Goal: Task Accomplishment & Management: Use online tool/utility

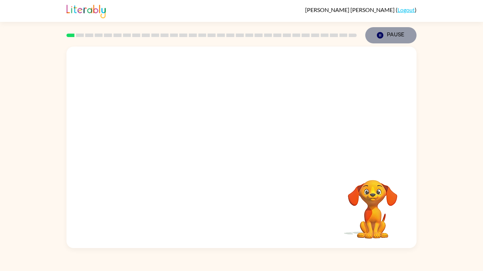
click at [381, 35] on icon "button" at bounding box center [380, 35] width 6 height 6
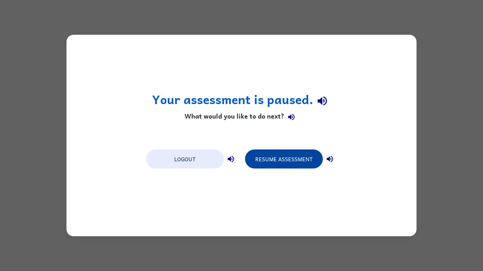
click at [286, 166] on button "Resume Assessment" at bounding box center [284, 159] width 78 height 19
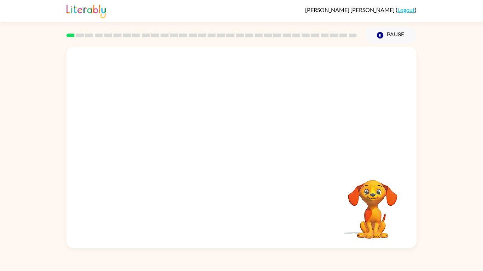
click at [221, 107] on video "Your browser must support playing .mp4 files to use Literably. Please try using…" at bounding box center [241, 106] width 350 height 119
click at [262, 131] on video "Your browser must support playing .mp4 files to use Literably. Please try using…" at bounding box center [241, 106] width 350 height 119
click at [222, 110] on video "Your browser must support playing .mp4 files to use Literably. Please try using…" at bounding box center [241, 106] width 350 height 119
click at [263, 129] on video "Your browser must support playing .mp4 files to use Literably. Please try using…" at bounding box center [241, 106] width 350 height 119
click at [262, 130] on video "Your browser must support playing .mp4 files to use Literably. Please try using…" at bounding box center [241, 106] width 350 height 119
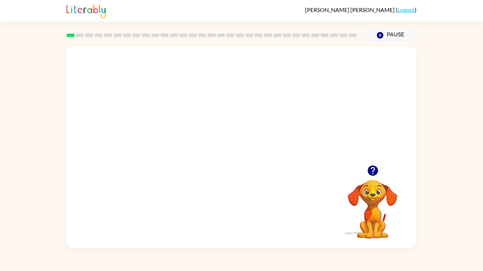
click at [282, 112] on video "Your browser must support playing .mp4 files to use Literably. Please try using…" at bounding box center [241, 106] width 350 height 119
click at [235, 149] on div at bounding box center [241, 151] width 45 height 26
click at [239, 149] on div at bounding box center [241, 151] width 45 height 26
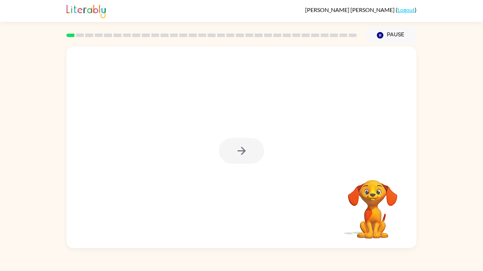
click at [239, 149] on div at bounding box center [241, 151] width 45 height 26
click at [238, 148] on icon "button" at bounding box center [241, 151] width 12 height 12
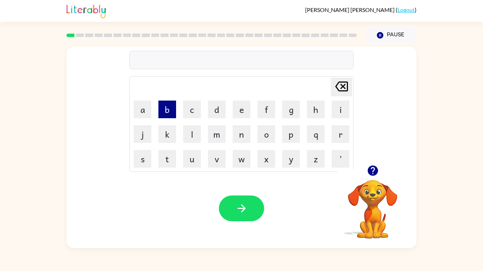
click at [167, 110] on button "b" at bounding box center [167, 110] width 18 height 18
click at [266, 137] on button "o" at bounding box center [266, 134] width 18 height 18
click at [339, 133] on button "r" at bounding box center [341, 134] width 18 height 18
click at [220, 111] on button "d" at bounding box center [217, 110] width 18 height 18
click at [233, 111] on button "e" at bounding box center [242, 110] width 18 height 18
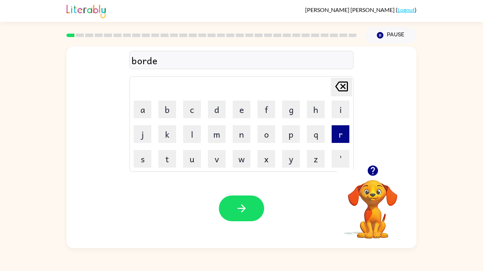
click at [338, 131] on button "r" at bounding box center [341, 134] width 18 height 18
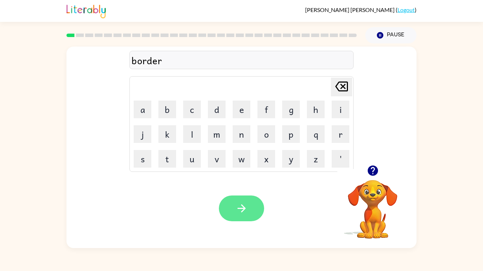
click at [260, 206] on button "button" at bounding box center [241, 209] width 45 height 26
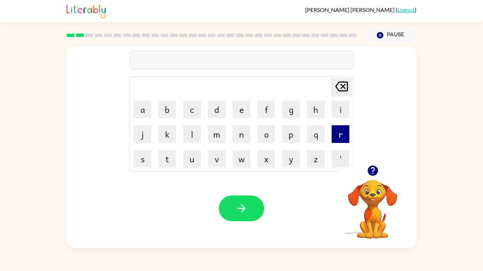
click at [342, 134] on button "r" at bounding box center [341, 134] width 18 height 18
click at [268, 134] on button "o" at bounding box center [266, 134] width 18 height 18
click at [200, 160] on button "u" at bounding box center [192, 159] width 18 height 18
click at [241, 133] on button "n" at bounding box center [242, 134] width 18 height 18
click at [217, 113] on button "d" at bounding box center [217, 110] width 18 height 18
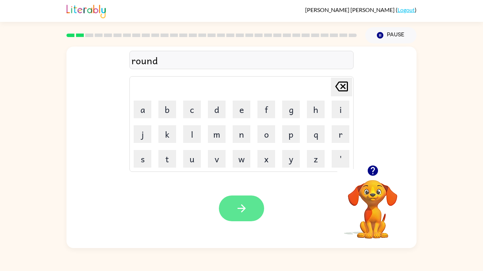
click at [239, 205] on icon "button" at bounding box center [241, 209] width 12 height 12
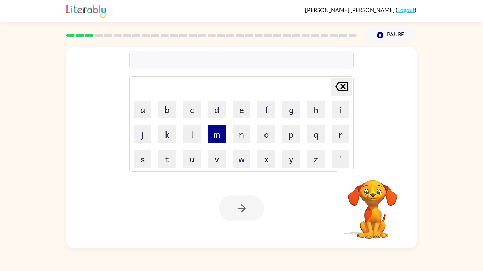
click at [218, 140] on button "m" at bounding box center [217, 134] width 18 height 18
click at [146, 101] on button "a" at bounding box center [143, 110] width 18 height 18
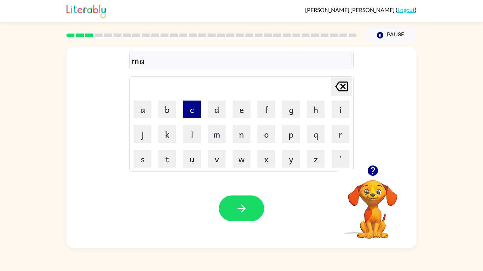
click at [195, 111] on button "c" at bounding box center [192, 110] width 18 height 18
click at [308, 110] on button "h" at bounding box center [316, 110] width 18 height 18
click at [337, 107] on button "i" at bounding box center [341, 110] width 18 height 18
click at [238, 133] on button "n" at bounding box center [242, 134] width 18 height 18
click at [238, 112] on button "e" at bounding box center [242, 110] width 18 height 18
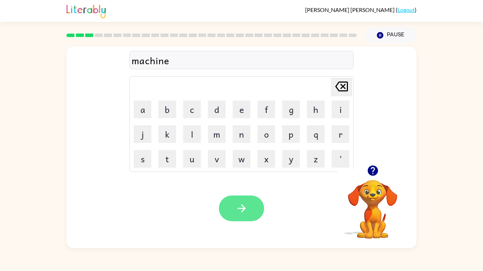
click at [238, 209] on icon "button" at bounding box center [241, 209] width 8 height 8
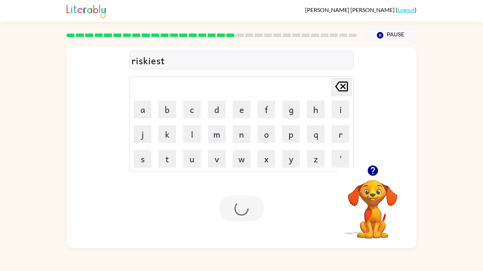
click at [238, 210] on div at bounding box center [241, 209] width 45 height 26
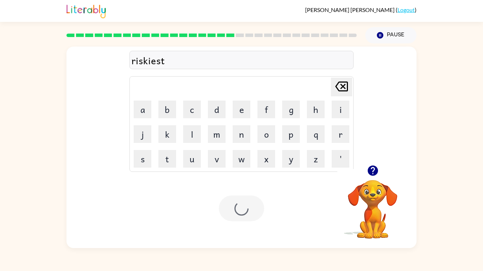
click at [238, 210] on div at bounding box center [241, 209] width 45 height 26
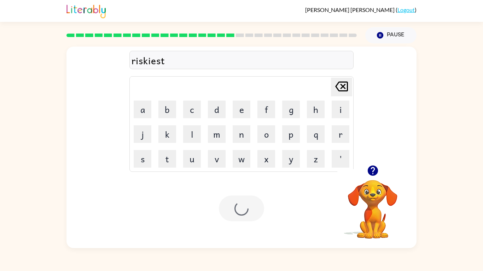
click at [238, 210] on div at bounding box center [241, 209] width 45 height 26
click at [239, 204] on div at bounding box center [241, 209] width 45 height 26
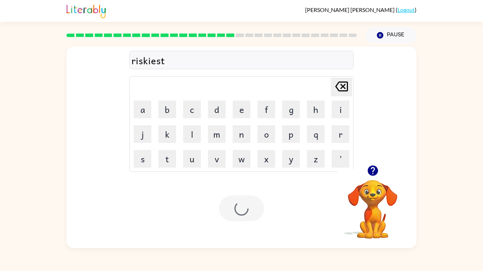
click at [239, 204] on div at bounding box center [241, 209] width 45 height 26
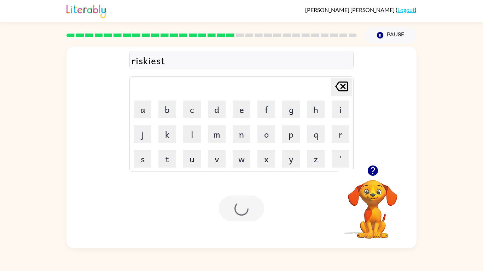
click at [239, 204] on div at bounding box center [241, 209] width 45 height 26
click at [236, 208] on div at bounding box center [241, 209] width 45 height 26
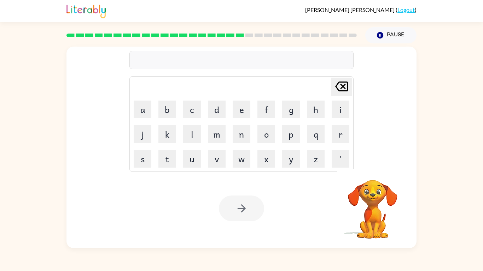
click at [140, 59] on div at bounding box center [241, 60] width 224 height 18
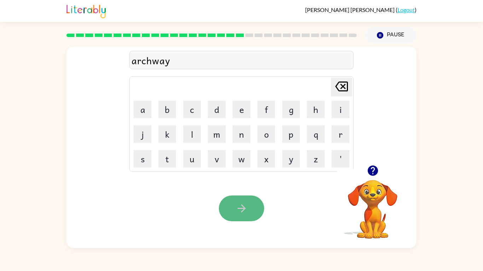
click at [232, 207] on button "button" at bounding box center [241, 209] width 45 height 26
click at [226, 206] on button "button" at bounding box center [241, 209] width 45 height 26
click at [226, 207] on button "button" at bounding box center [241, 209] width 45 height 26
click at [225, 207] on button "button" at bounding box center [241, 209] width 45 height 26
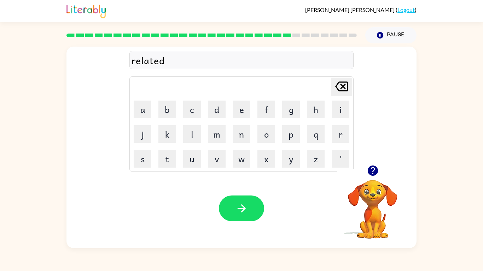
click at [225, 207] on button "button" at bounding box center [241, 209] width 45 height 26
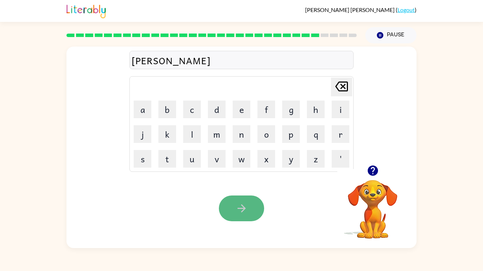
click at [225, 207] on button "button" at bounding box center [241, 209] width 45 height 26
click at [234, 207] on button "button" at bounding box center [241, 209] width 45 height 26
click at [233, 208] on button "button" at bounding box center [241, 209] width 45 height 26
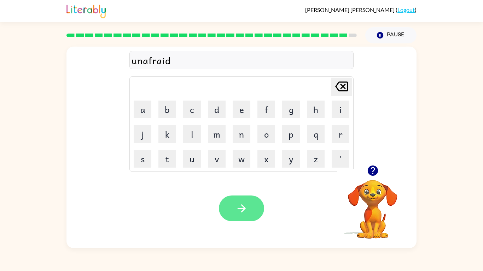
click at [233, 208] on button "button" at bounding box center [241, 209] width 45 height 26
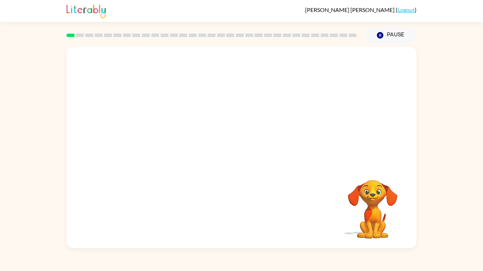
click at [212, 106] on video "Your browser must support playing .mp4 files to use Literably. Please try using…" at bounding box center [241, 106] width 350 height 119
click at [154, 132] on video "Your browser must support playing .mp4 files to use Literably. Please try using…" at bounding box center [241, 106] width 350 height 119
click at [165, 129] on video "Your browser must support playing .mp4 files to use Literably. Please try using…" at bounding box center [241, 106] width 350 height 119
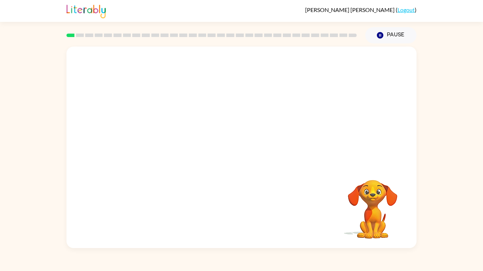
click at [180, 131] on video "Your browser must support playing .mp4 files to use Literably. Please try using…" at bounding box center [241, 106] width 350 height 119
click at [242, 150] on icon "button" at bounding box center [241, 151] width 12 height 12
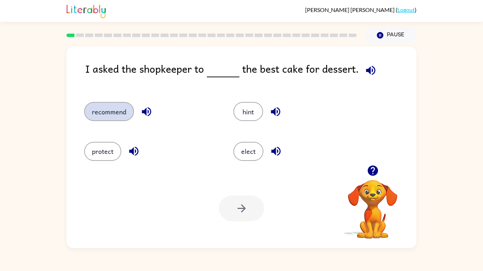
click at [129, 114] on button "recommend" at bounding box center [109, 111] width 50 height 19
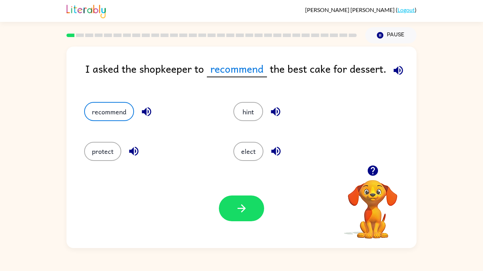
click at [394, 65] on icon "button" at bounding box center [398, 70] width 12 height 12
click at [142, 111] on icon "button" at bounding box center [146, 111] width 9 height 9
click at [281, 112] on icon "button" at bounding box center [275, 112] width 12 height 12
click at [279, 152] on icon "button" at bounding box center [276, 151] width 12 height 12
click at [137, 150] on icon "button" at bounding box center [133, 151] width 9 height 9
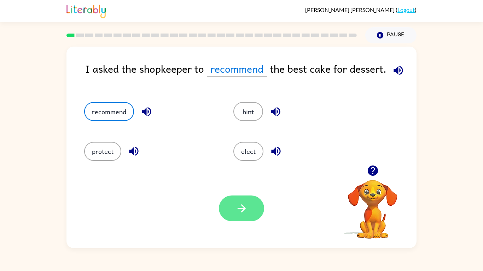
click at [253, 203] on button "button" at bounding box center [241, 209] width 45 height 26
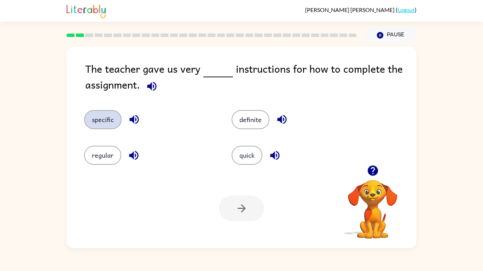
click at [104, 125] on button "specific" at bounding box center [102, 119] width 37 height 19
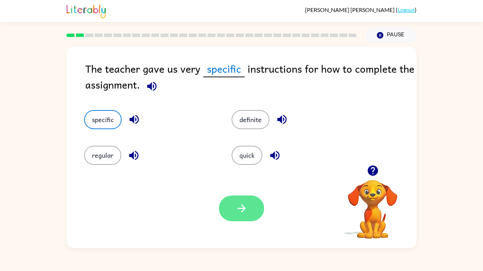
click at [241, 198] on button "button" at bounding box center [241, 209] width 45 height 26
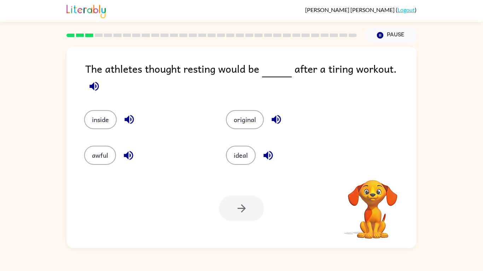
click at [241, 203] on div at bounding box center [241, 209] width 45 height 26
click at [233, 150] on button "ideal" at bounding box center [241, 155] width 30 height 19
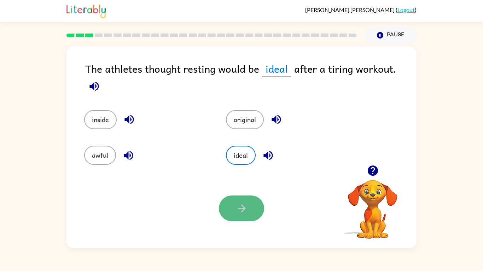
click at [244, 202] on button "button" at bounding box center [241, 209] width 45 height 26
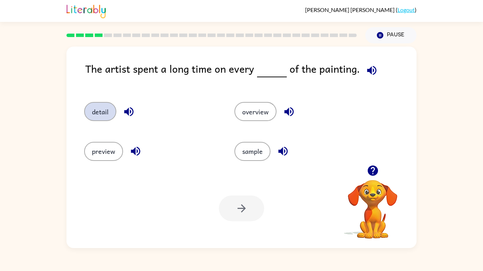
click at [110, 113] on button "detail" at bounding box center [100, 111] width 32 height 19
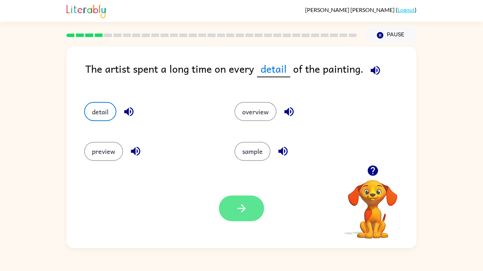
click at [246, 209] on icon "button" at bounding box center [241, 209] width 12 height 12
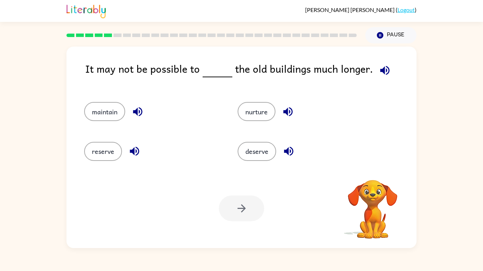
click at [245, 207] on div at bounding box center [241, 209] width 45 height 26
click at [121, 111] on button "maintain" at bounding box center [104, 111] width 41 height 19
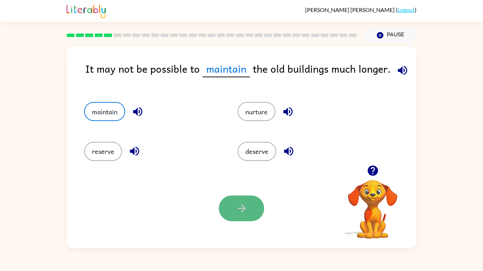
click at [254, 208] on button "button" at bounding box center [241, 209] width 45 height 26
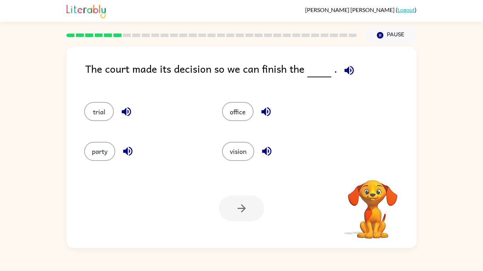
click at [254, 208] on div at bounding box center [241, 209] width 45 height 26
click at [104, 113] on button "trial" at bounding box center [99, 111] width 30 height 19
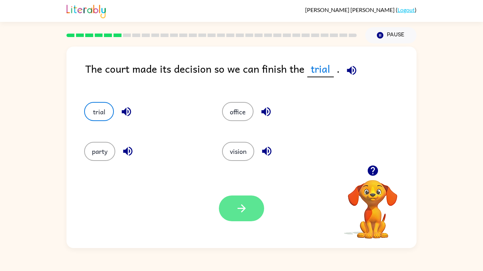
click at [249, 210] on button "button" at bounding box center [241, 209] width 45 height 26
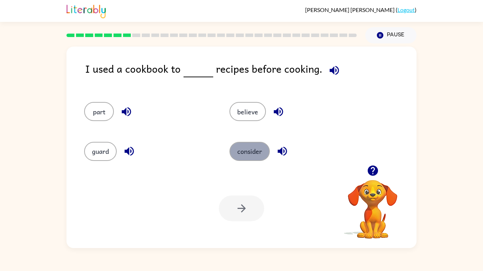
click at [246, 145] on button "consider" at bounding box center [249, 151] width 40 height 19
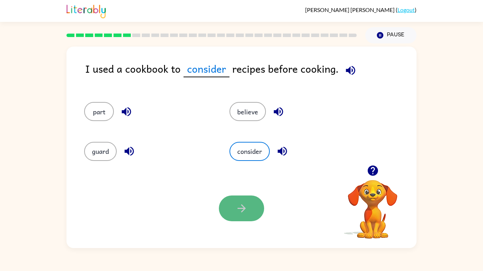
click at [244, 209] on icon "button" at bounding box center [241, 209] width 8 height 8
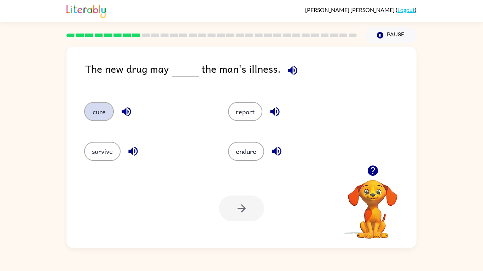
click at [98, 109] on button "cure" at bounding box center [99, 111] width 30 height 19
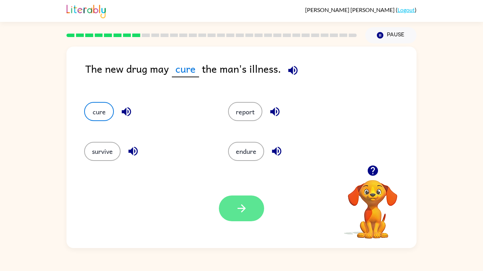
click at [247, 215] on button "button" at bounding box center [241, 209] width 45 height 26
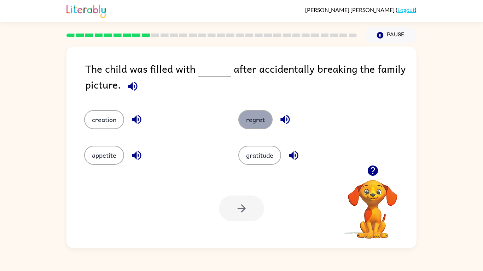
click at [253, 125] on button "regret" at bounding box center [255, 119] width 34 height 19
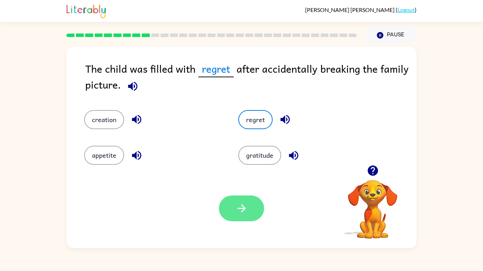
click at [252, 212] on button "button" at bounding box center [241, 209] width 45 height 26
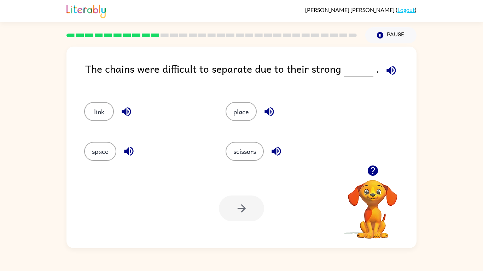
click at [252, 212] on div at bounding box center [241, 209] width 45 height 26
click at [91, 110] on button "link" at bounding box center [99, 111] width 30 height 19
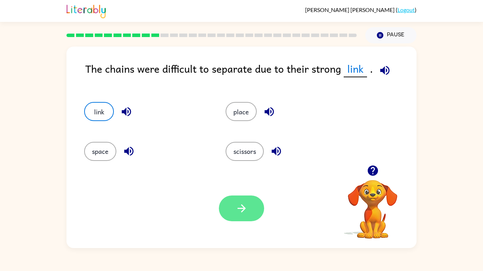
click at [245, 201] on button "button" at bounding box center [241, 209] width 45 height 26
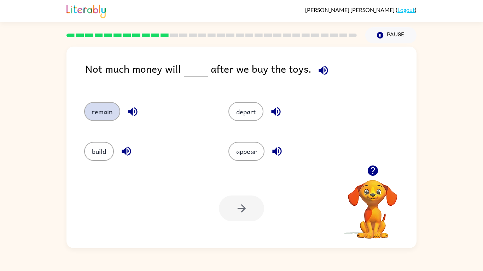
click at [105, 110] on button "remain" at bounding box center [102, 111] width 36 height 19
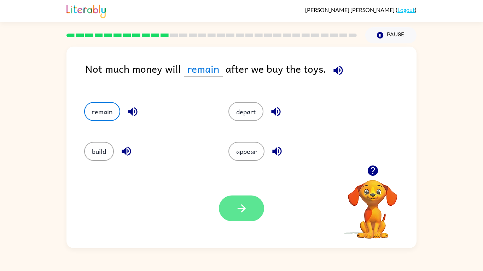
click at [245, 213] on icon "button" at bounding box center [241, 209] width 12 height 12
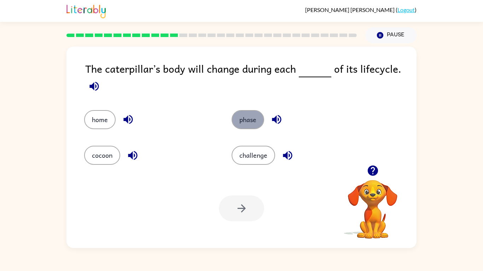
click at [244, 122] on button "phase" at bounding box center [247, 119] width 33 height 19
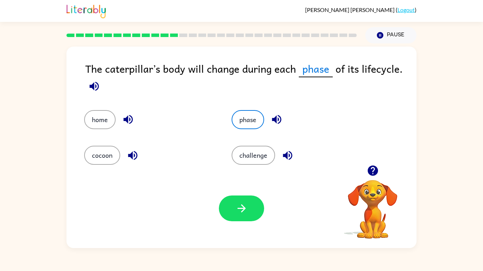
click at [233, 192] on div "Your browser must support playing .mp4 files to use Literably. Please try using…" at bounding box center [241, 209] width 350 height 80
click at [233, 194] on div "Your browser must support playing .mp4 files to use Literably. Please try using…" at bounding box center [241, 209] width 350 height 80
click at [244, 197] on button "button" at bounding box center [241, 209] width 45 height 26
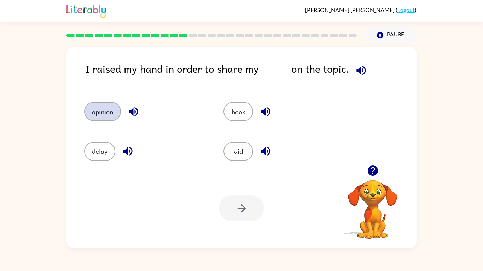
click at [112, 109] on button "opinion" at bounding box center [102, 111] width 37 height 19
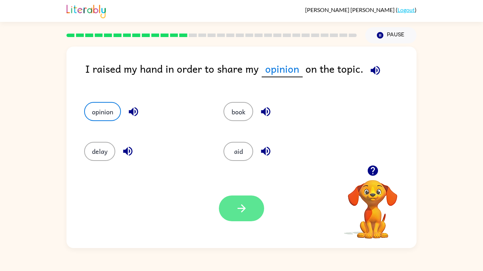
click at [239, 209] on icon "button" at bounding box center [241, 209] width 8 height 8
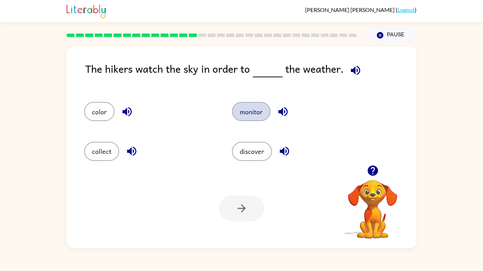
click at [251, 103] on button "monitor" at bounding box center [251, 111] width 39 height 19
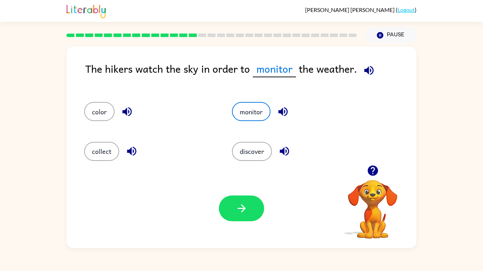
click at [229, 223] on div "Your browser must support playing .mp4 files to use Literably. Please try using…" at bounding box center [241, 209] width 350 height 80
click at [230, 216] on button "button" at bounding box center [241, 209] width 45 height 26
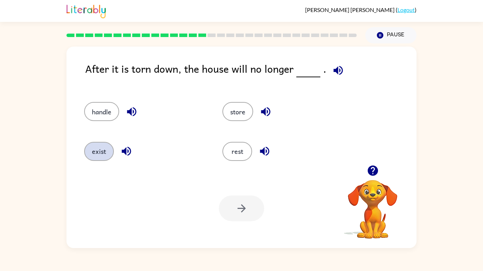
click at [101, 143] on button "exist" at bounding box center [99, 151] width 30 height 19
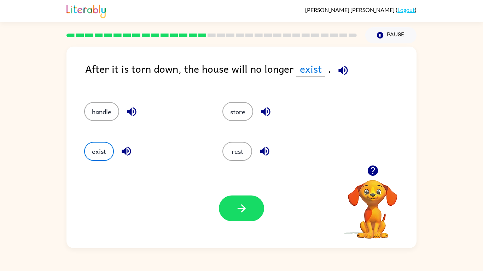
click at [274, 197] on div "Your browser must support playing .mp4 files to use Literably. Please try using…" at bounding box center [241, 209] width 350 height 80
click at [258, 205] on button "button" at bounding box center [241, 209] width 45 height 26
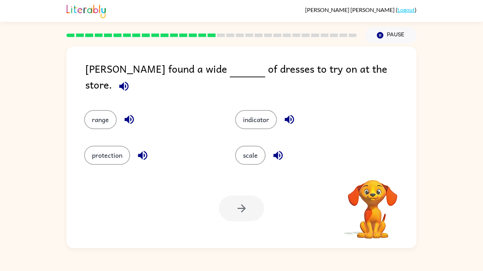
click at [250, 207] on div at bounding box center [241, 209] width 45 height 26
click at [107, 101] on div "range" at bounding box center [146, 115] width 151 height 36
click at [104, 110] on button "range" at bounding box center [100, 119] width 33 height 19
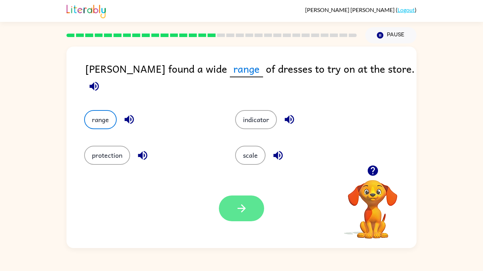
click at [234, 208] on button "button" at bounding box center [241, 209] width 45 height 26
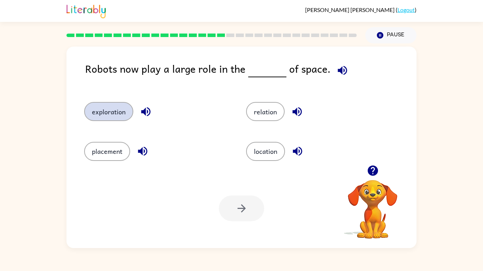
click at [114, 105] on button "exploration" at bounding box center [108, 111] width 49 height 19
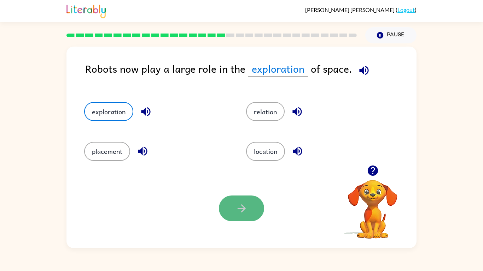
click at [236, 212] on icon "button" at bounding box center [241, 209] width 12 height 12
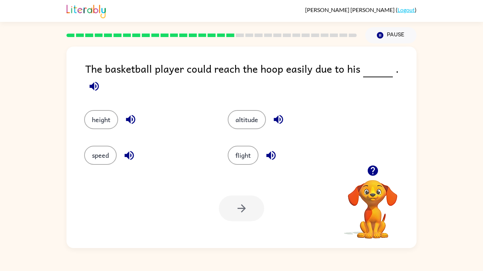
click at [236, 212] on div at bounding box center [241, 209] width 45 height 26
click at [236, 211] on div at bounding box center [241, 209] width 45 height 26
click at [242, 203] on div at bounding box center [241, 209] width 45 height 26
click at [100, 110] on button "height" at bounding box center [101, 119] width 34 height 19
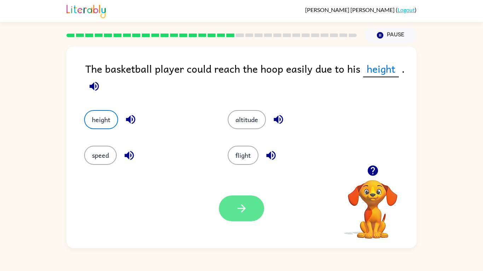
click at [239, 203] on icon "button" at bounding box center [241, 209] width 12 height 12
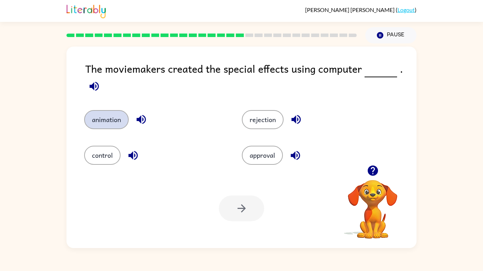
click at [109, 119] on button "animation" at bounding box center [106, 119] width 45 height 19
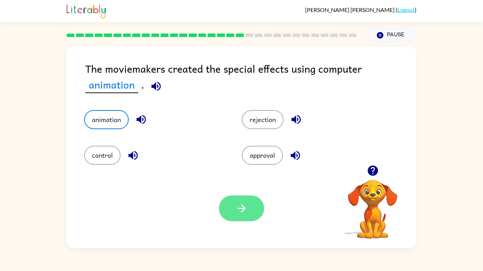
click at [243, 207] on icon "button" at bounding box center [241, 209] width 8 height 8
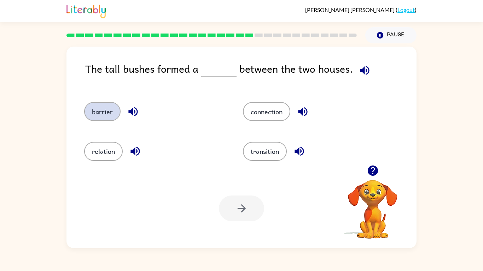
click at [111, 109] on button "barrier" at bounding box center [102, 111] width 36 height 19
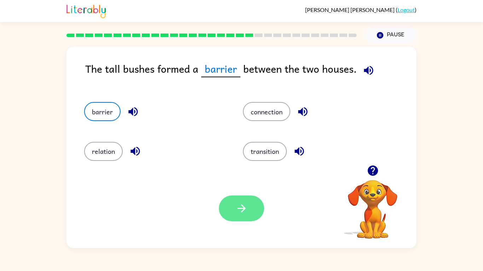
click at [244, 203] on icon "button" at bounding box center [241, 209] width 12 height 12
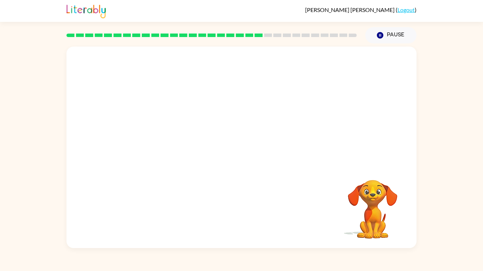
click at [177, 142] on video "Your browser must support playing .mp4 files to use Literably. Please try using…" at bounding box center [241, 106] width 350 height 119
click at [176, 142] on video "Your browser must support playing .mp4 files to use Literably. Please try using…" at bounding box center [241, 106] width 350 height 119
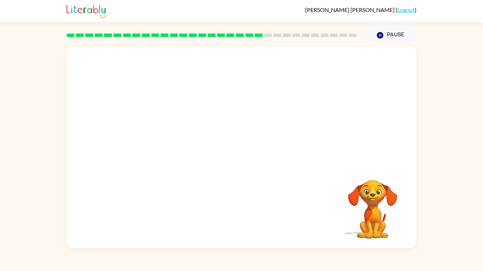
click at [176, 142] on video "Your browser must support playing .mp4 files to use Literably. Please try using…" at bounding box center [241, 106] width 350 height 119
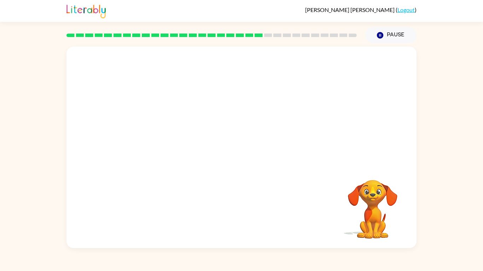
click at [176, 142] on video "Your browser must support playing .mp4 files to use Literably. Please try using…" at bounding box center [241, 106] width 350 height 119
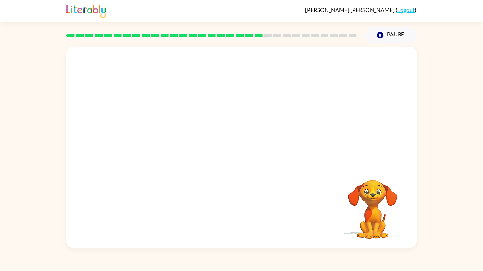
click at [176, 142] on video "Your browser must support playing .mp4 files to use Literably. Please try using…" at bounding box center [241, 106] width 350 height 119
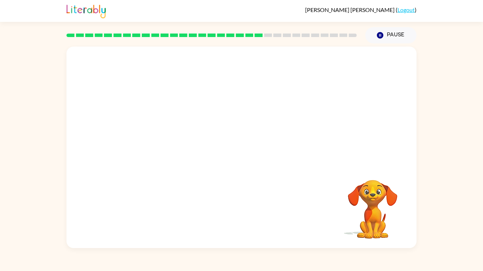
click at [176, 142] on video "Your browser must support playing .mp4 files to use Literably. Please try using…" at bounding box center [241, 106] width 350 height 119
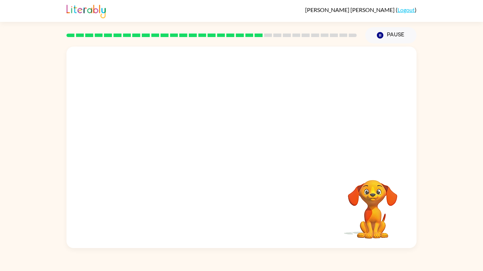
click at [176, 142] on video "Your browser must support playing .mp4 files to use Literably. Please try using…" at bounding box center [241, 106] width 350 height 119
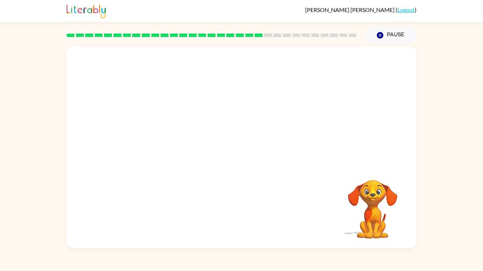
click at [176, 142] on video "Your browser must support playing .mp4 files to use Literably. Please try using…" at bounding box center [241, 106] width 350 height 119
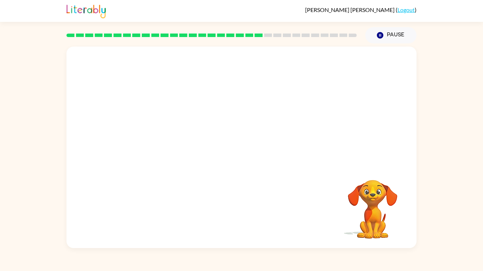
click at [176, 142] on video "Your browser must support playing .mp4 files to use Literably. Please try using…" at bounding box center [241, 106] width 350 height 119
click at [206, 140] on video "Your browser must support playing .mp4 files to use Literably. Please try using…" at bounding box center [241, 106] width 350 height 119
click at [164, 137] on video "Your browser must support playing .mp4 files to use Literably. Please try using…" at bounding box center [241, 106] width 350 height 119
click at [175, 143] on video "Your browser must support playing .mp4 files to use Literably. Please try using…" at bounding box center [241, 106] width 350 height 119
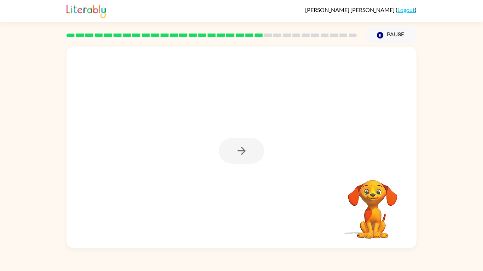
click at [238, 149] on div at bounding box center [241, 151] width 45 height 26
click at [238, 152] on icon "button" at bounding box center [241, 151] width 12 height 12
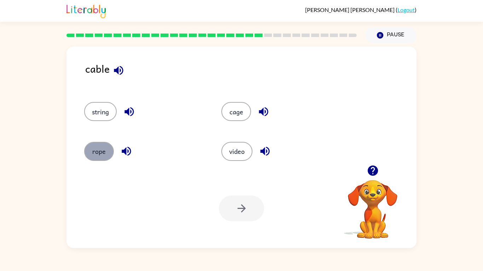
click at [102, 154] on button "rope" at bounding box center [99, 151] width 30 height 19
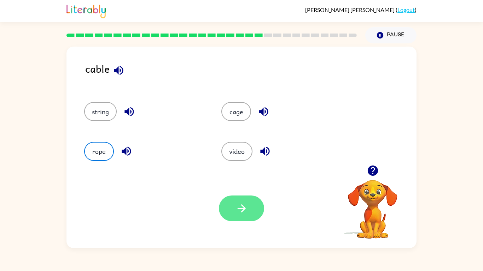
click at [232, 202] on button "button" at bounding box center [241, 209] width 45 height 26
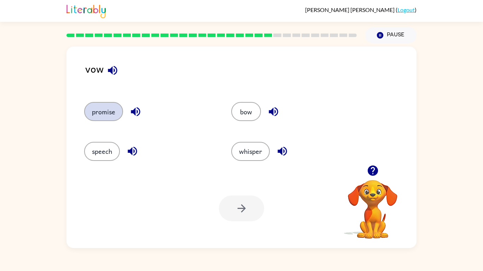
click at [120, 108] on button "promise" at bounding box center [103, 111] width 39 height 19
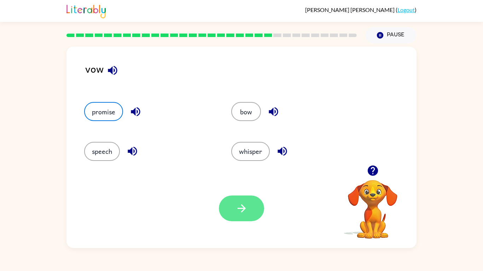
click at [240, 205] on icon "button" at bounding box center [241, 209] width 12 height 12
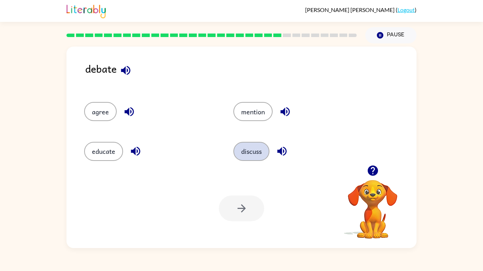
click at [262, 154] on button "discuss" at bounding box center [251, 151] width 36 height 19
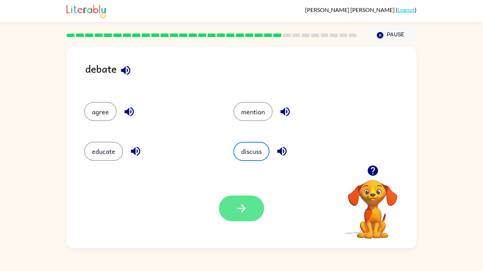
click at [244, 200] on button "button" at bounding box center [241, 209] width 45 height 26
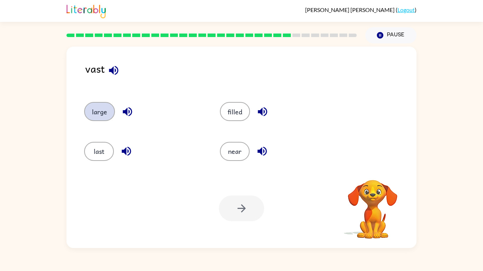
click at [113, 115] on button "large" at bounding box center [99, 111] width 31 height 19
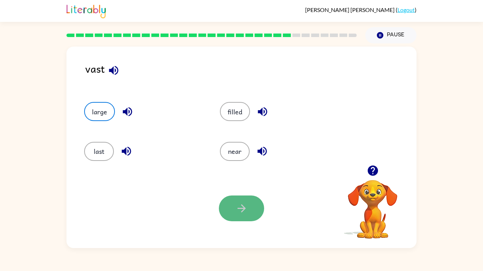
click at [236, 202] on button "button" at bounding box center [241, 209] width 45 height 26
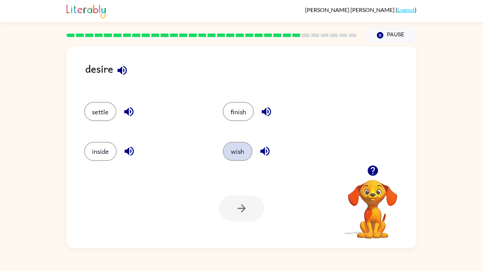
click at [231, 150] on button "wish" at bounding box center [238, 151] width 30 height 19
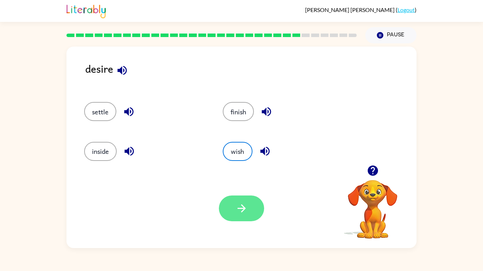
click at [240, 205] on icon "button" at bounding box center [241, 209] width 12 height 12
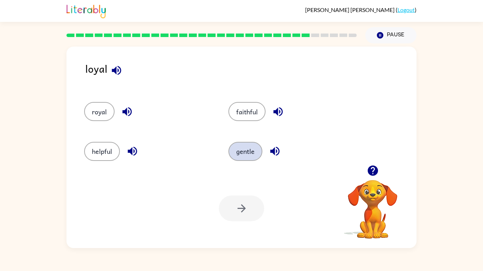
click at [245, 150] on button "gentle" at bounding box center [245, 151] width 34 height 19
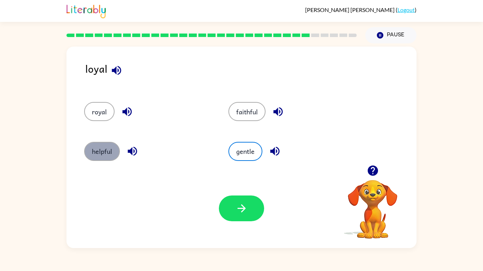
click at [101, 152] on button "helpful" at bounding box center [102, 151] width 36 height 19
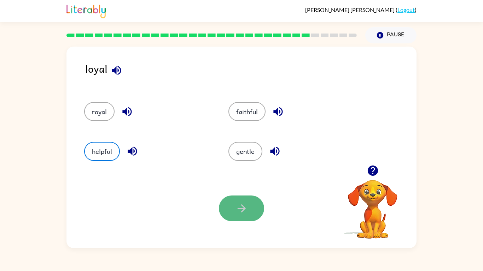
click at [236, 203] on icon "button" at bounding box center [241, 209] width 12 height 12
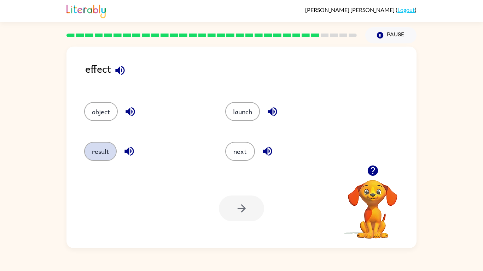
click at [112, 154] on button "result" at bounding box center [100, 151] width 33 height 19
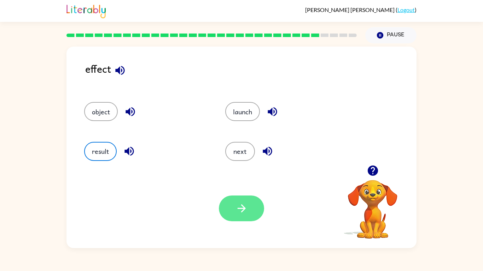
click at [251, 208] on button "button" at bounding box center [241, 209] width 45 height 26
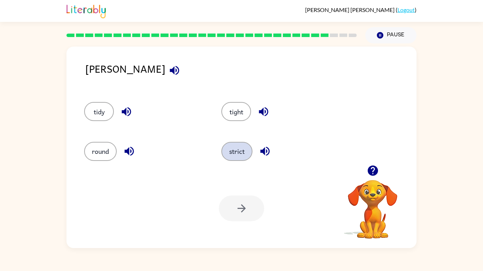
click at [238, 151] on button "strict" at bounding box center [236, 151] width 31 height 19
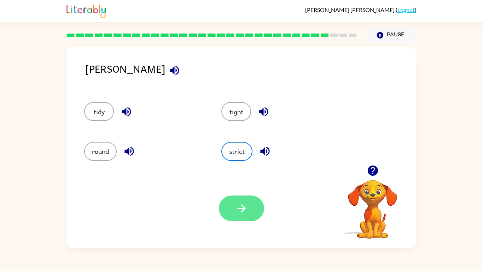
click at [245, 205] on icon "button" at bounding box center [241, 209] width 12 height 12
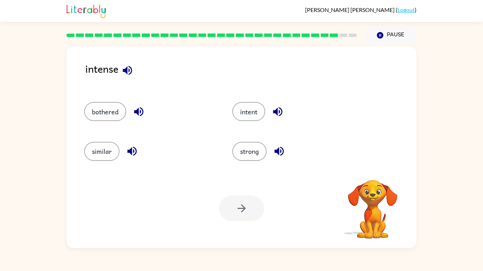
click at [245, 205] on div at bounding box center [241, 209] width 45 height 26
click at [254, 156] on button "strong" at bounding box center [249, 151] width 34 height 19
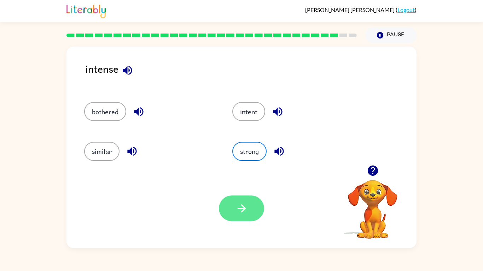
click at [245, 207] on icon "button" at bounding box center [241, 209] width 12 height 12
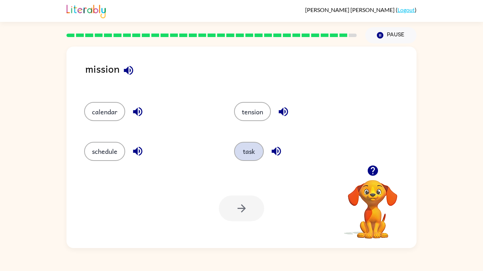
click at [245, 152] on button "task" at bounding box center [249, 151] width 30 height 19
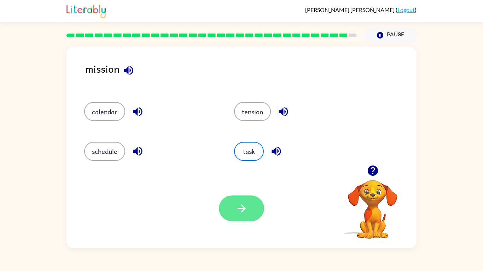
click at [250, 205] on button "button" at bounding box center [241, 209] width 45 height 26
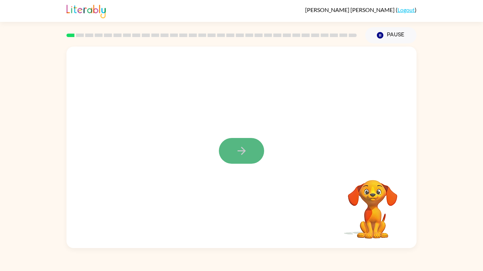
click at [245, 150] on icon "button" at bounding box center [241, 151] width 12 height 12
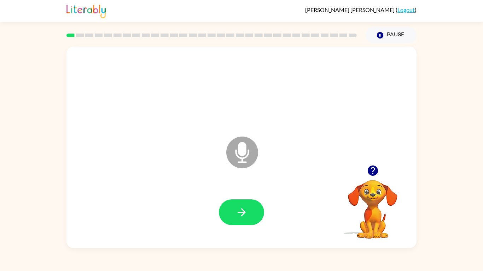
click at [245, 150] on icon "Microphone The Microphone is here when it is your turn to talk" at bounding box center [277, 161] width 106 height 53
click at [242, 206] on icon "button" at bounding box center [241, 212] width 12 height 12
click at [240, 209] on icon "button" at bounding box center [241, 212] width 12 height 12
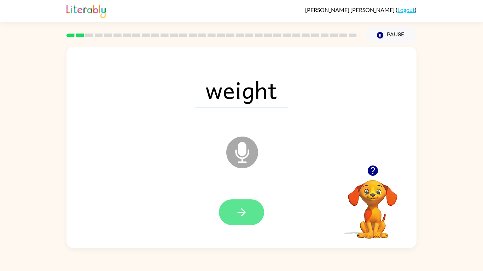
click at [240, 210] on icon "button" at bounding box center [241, 212] width 12 height 12
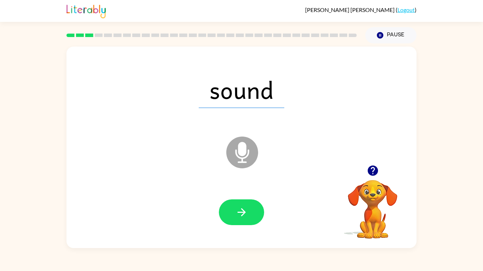
click at [240, 210] on icon "button" at bounding box center [241, 212] width 12 height 12
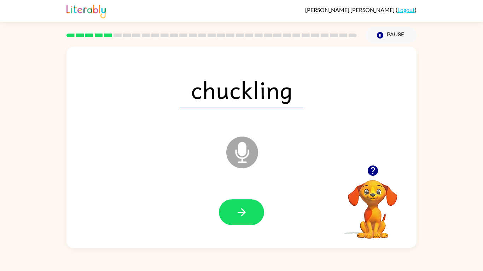
click at [240, 210] on icon "button" at bounding box center [241, 212] width 12 height 12
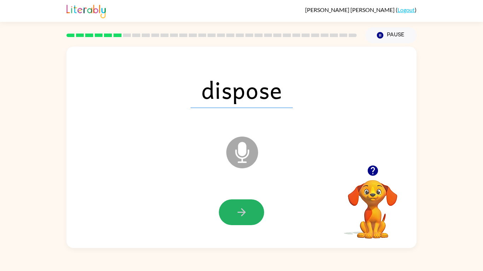
click at [240, 210] on icon "button" at bounding box center [241, 212] width 12 height 12
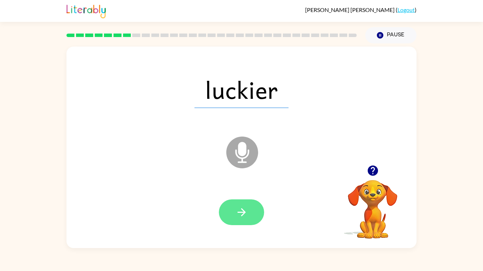
click at [239, 209] on icon "button" at bounding box center [241, 212] width 12 height 12
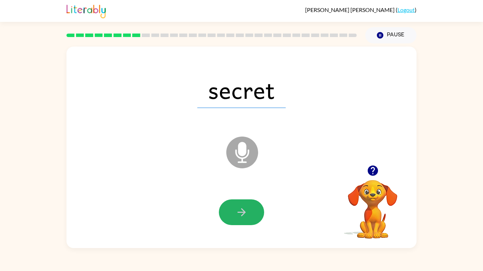
click at [239, 209] on icon "button" at bounding box center [241, 212] width 12 height 12
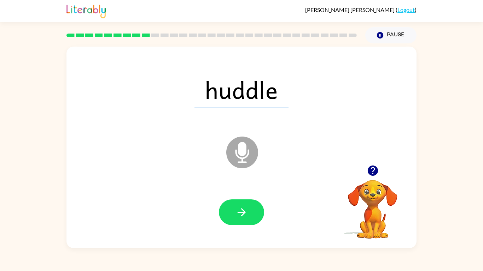
click at [239, 209] on icon "button" at bounding box center [241, 212] width 12 height 12
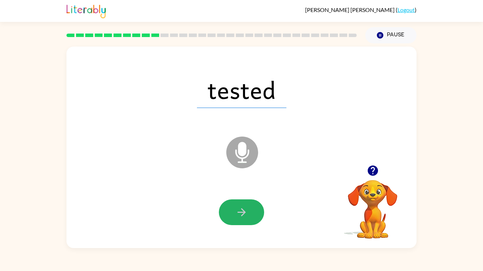
click at [239, 209] on icon "button" at bounding box center [241, 212] width 12 height 12
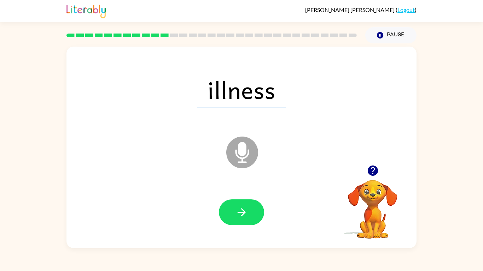
click at [239, 209] on icon "button" at bounding box center [241, 212] width 12 height 12
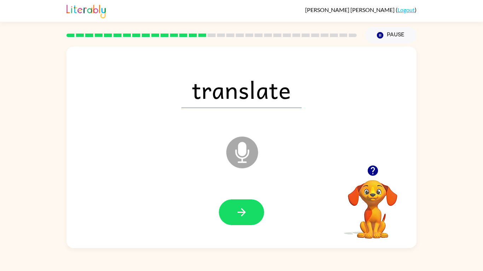
click at [239, 209] on icon "button" at bounding box center [241, 212] width 12 height 12
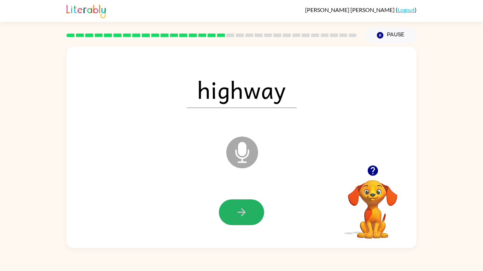
click at [239, 209] on icon "button" at bounding box center [241, 212] width 12 height 12
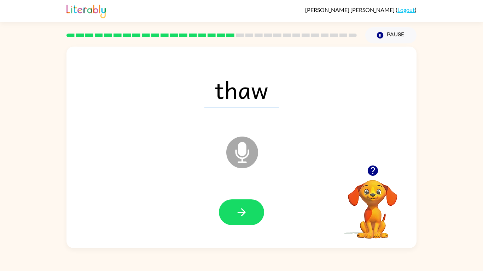
click at [239, 209] on icon "button" at bounding box center [241, 212] width 12 height 12
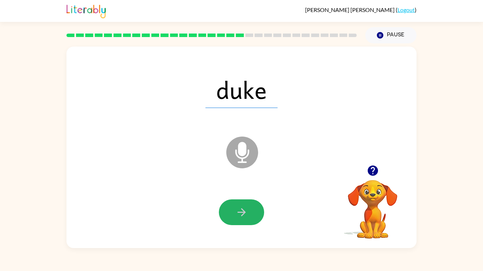
click at [239, 209] on icon "button" at bounding box center [241, 212] width 12 height 12
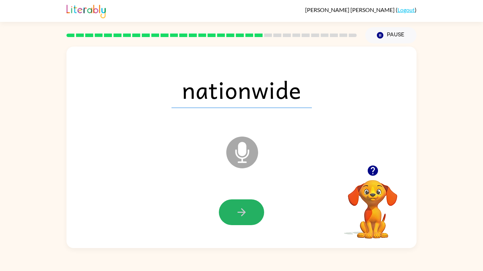
click at [239, 209] on icon "button" at bounding box center [241, 212] width 12 height 12
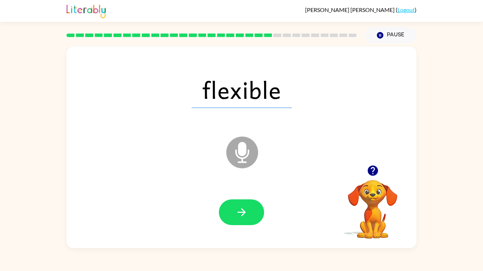
click at [239, 209] on icon "button" at bounding box center [241, 212] width 12 height 12
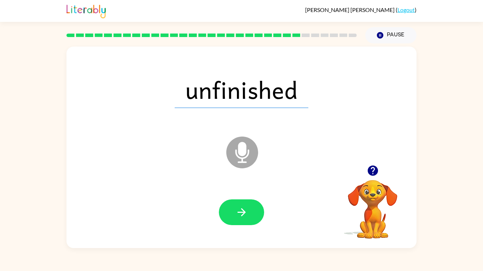
click at [239, 209] on icon "button" at bounding box center [241, 212] width 12 height 12
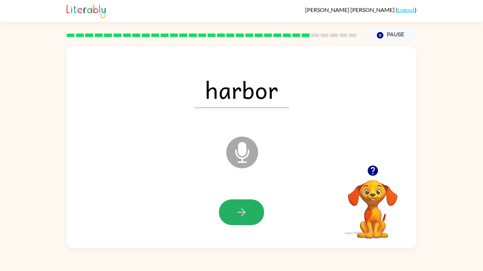
click at [239, 209] on icon "button" at bounding box center [241, 212] width 12 height 12
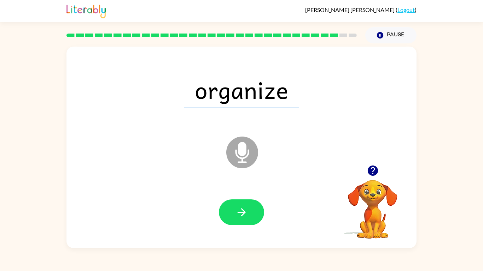
click at [239, 209] on icon "button" at bounding box center [241, 212] width 12 height 12
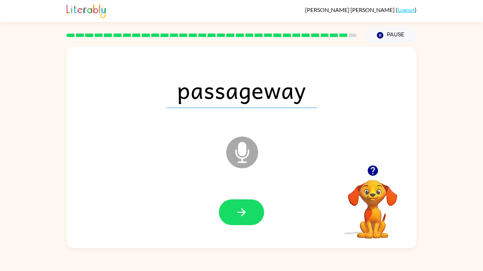
click at [239, 209] on icon "button" at bounding box center [241, 212] width 12 height 12
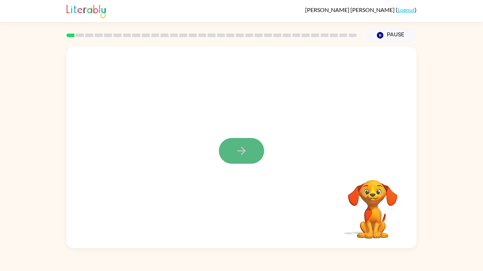
click at [240, 153] on icon "button" at bounding box center [241, 151] width 12 height 12
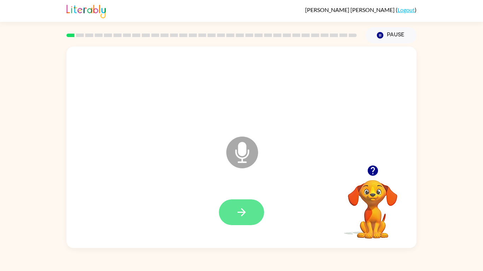
click at [241, 208] on icon "button" at bounding box center [241, 212] width 12 height 12
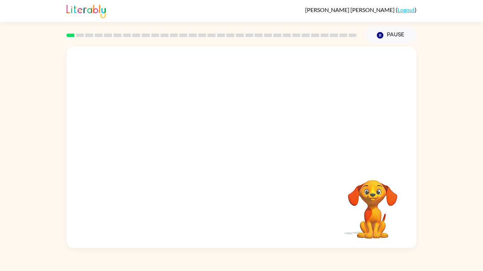
click at [241, 208] on div at bounding box center [242, 213] width 336 height 58
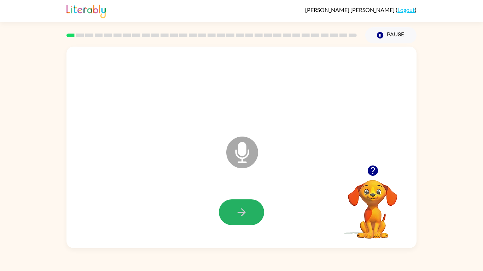
click at [241, 208] on icon "button" at bounding box center [241, 212] width 12 height 12
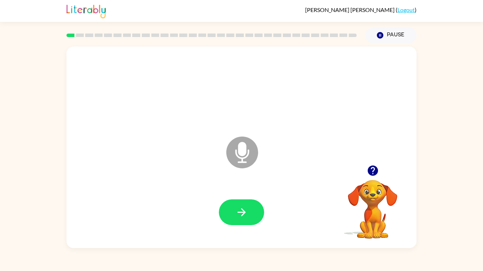
click at [241, 208] on icon "button" at bounding box center [241, 212] width 12 height 12
click at [373, 167] on icon "button" at bounding box center [372, 171] width 10 height 10
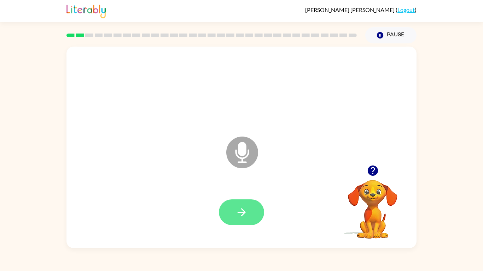
click at [247, 205] on button "button" at bounding box center [241, 213] width 45 height 26
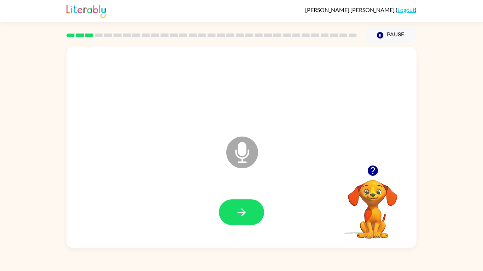
click at [247, 205] on button "button" at bounding box center [241, 213] width 45 height 26
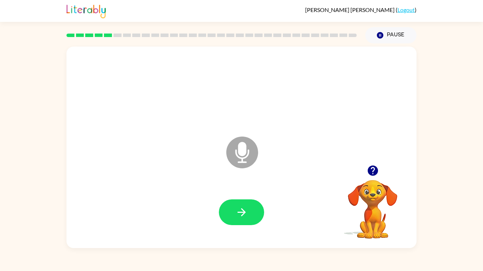
click at [247, 205] on button "button" at bounding box center [241, 213] width 45 height 26
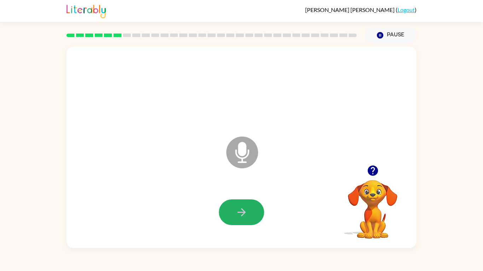
click at [247, 205] on button "button" at bounding box center [241, 213] width 45 height 26
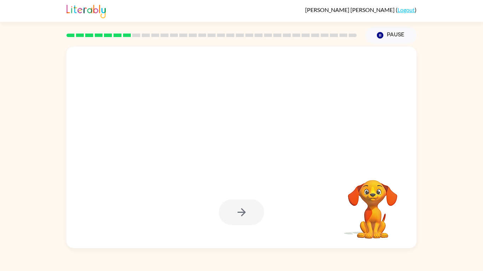
click at [244, 210] on div at bounding box center [241, 213] width 45 height 26
